Goal: Information Seeking & Learning: Learn about a topic

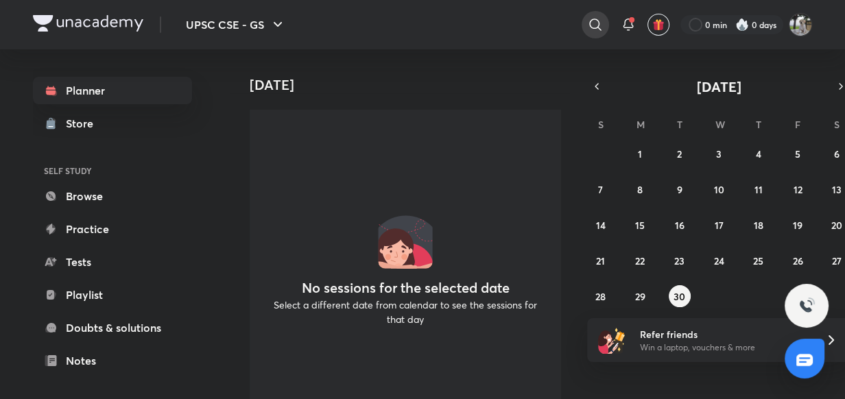
click at [589, 25] on icon at bounding box center [595, 25] width 12 height 12
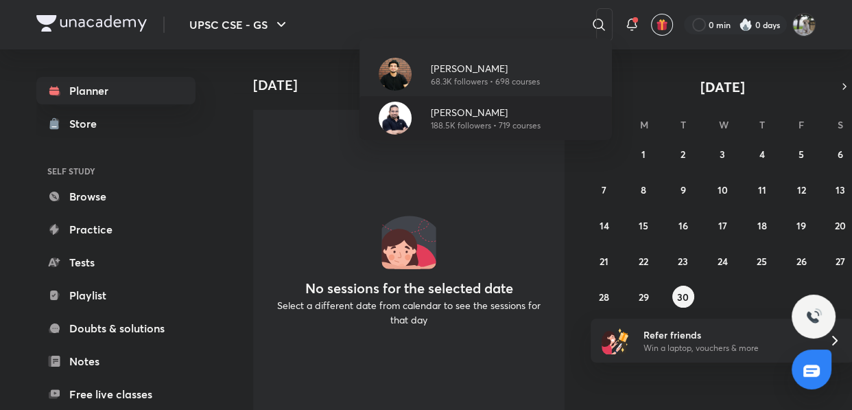
click at [539, 123] on p "188.5K followers • 719 courses" at bounding box center [486, 125] width 110 height 12
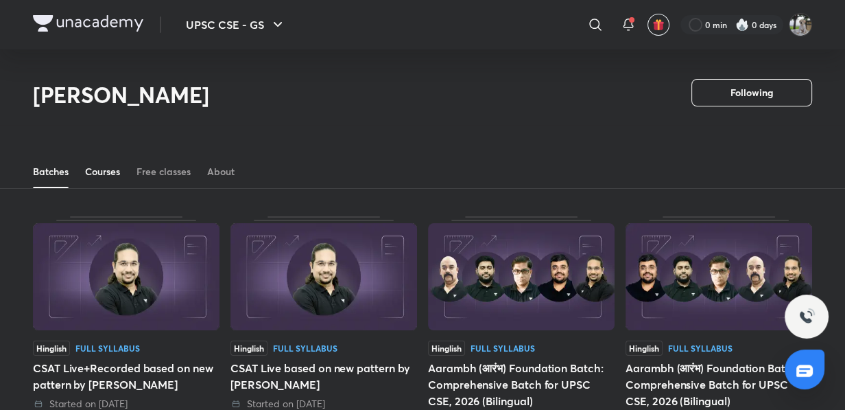
scroll to position [60, 0]
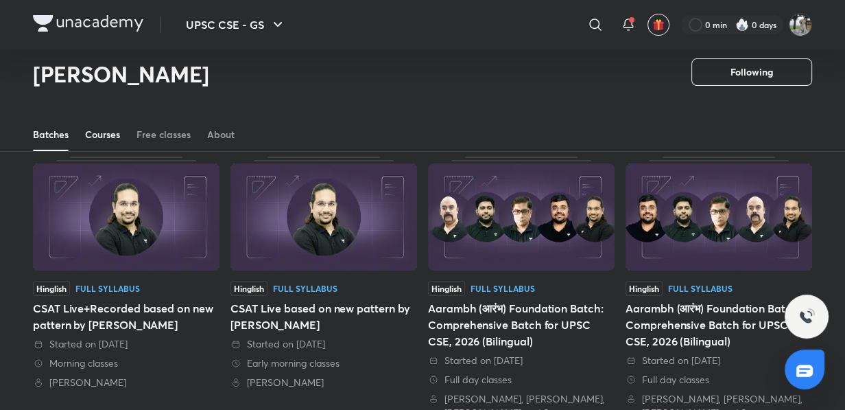
click at [101, 135] on div "Courses" at bounding box center [102, 135] width 35 height 14
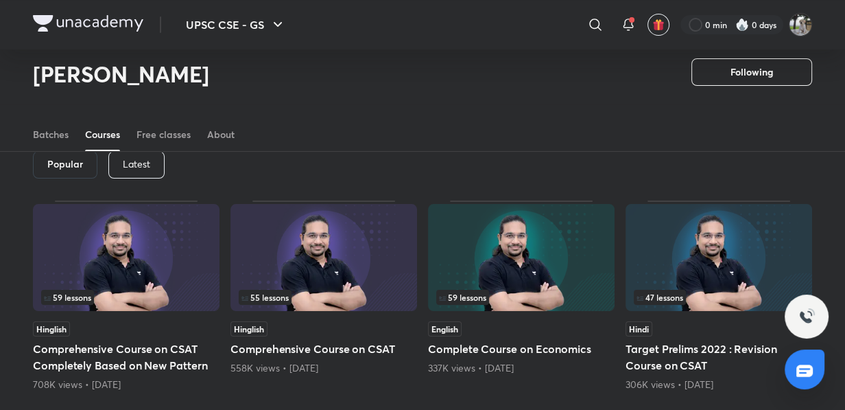
click at [137, 164] on p "Latest" at bounding box center [136, 163] width 27 height 11
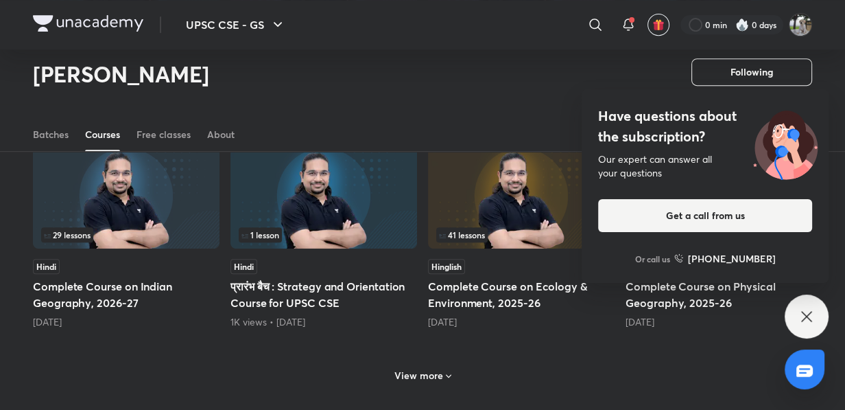
scroll to position [621, 0]
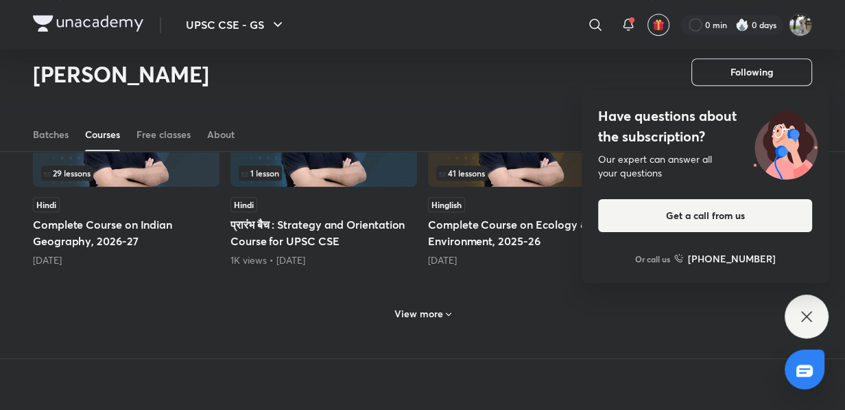
click at [443, 309] on icon at bounding box center [448, 314] width 11 height 11
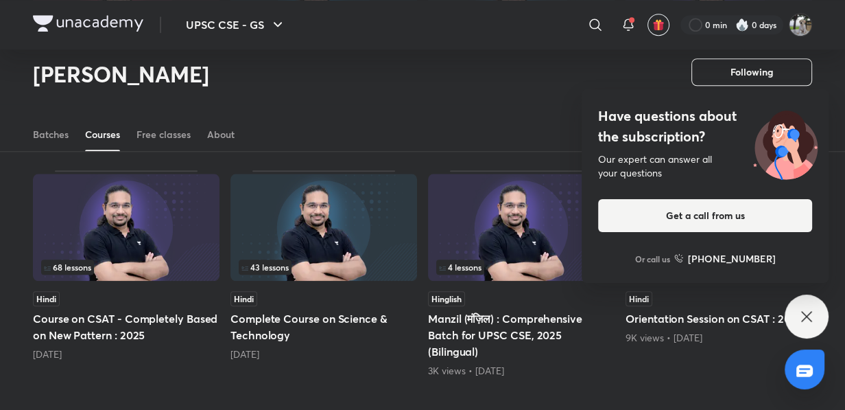
scroll to position [1244, 0]
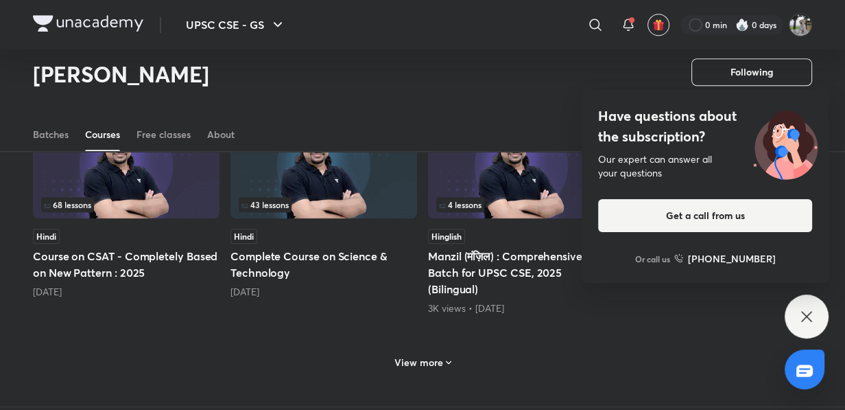
click at [447, 357] on icon at bounding box center [448, 362] width 11 height 11
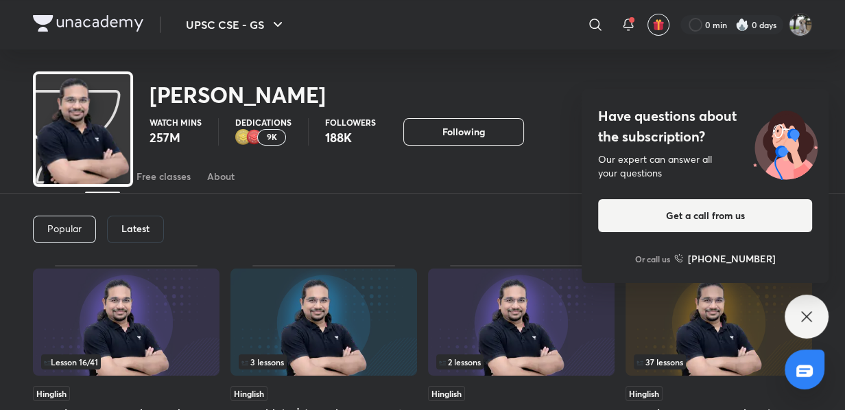
scroll to position [0, 0]
